Goal: Information Seeking & Learning: Learn about a topic

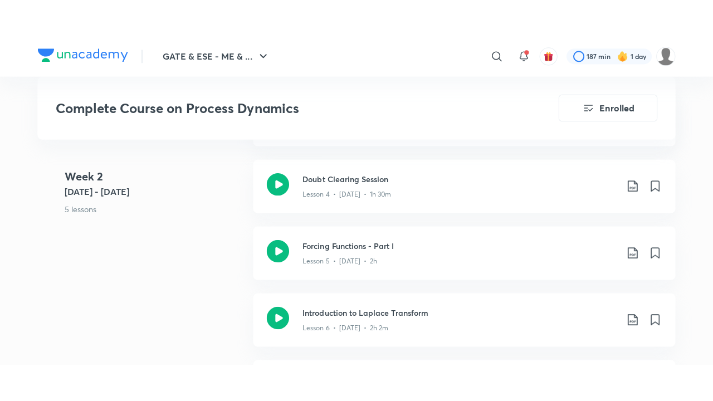
scroll to position [853, 0]
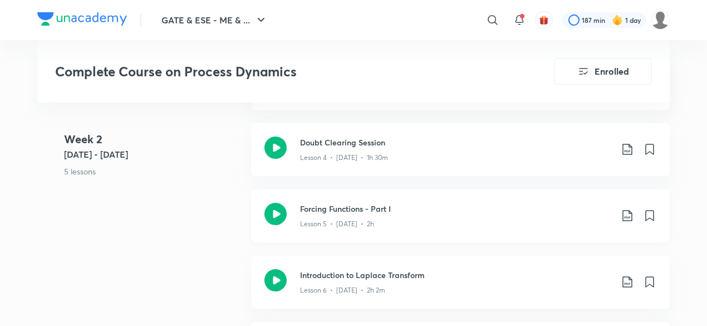
click at [337, 209] on h3 "Forcing Functions - Part I" at bounding box center [456, 209] width 312 height 12
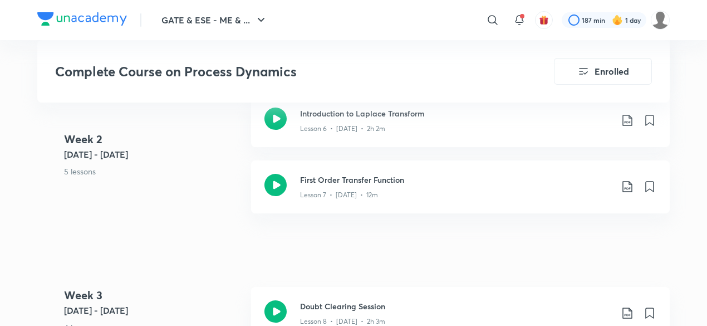
scroll to position [1029, 0]
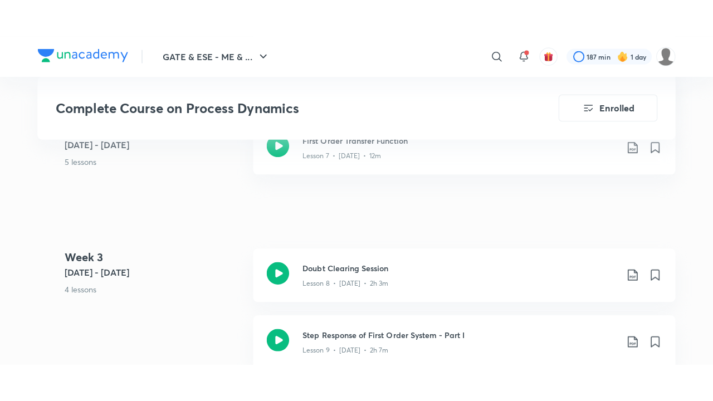
scroll to position [1093, 0]
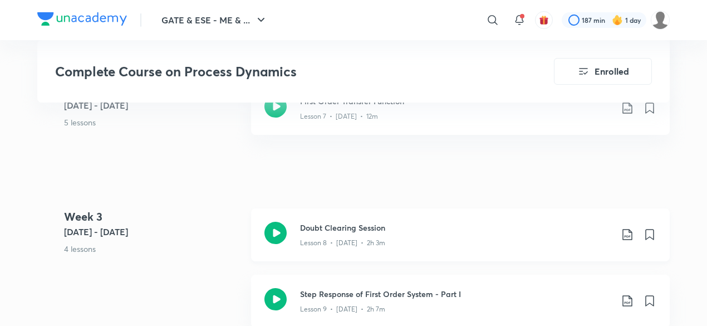
click at [317, 238] on p "Lesson 8 • [DATE] • 2h 3m" at bounding box center [342, 243] width 85 height 10
